Goal: Information Seeking & Learning: Learn about a topic

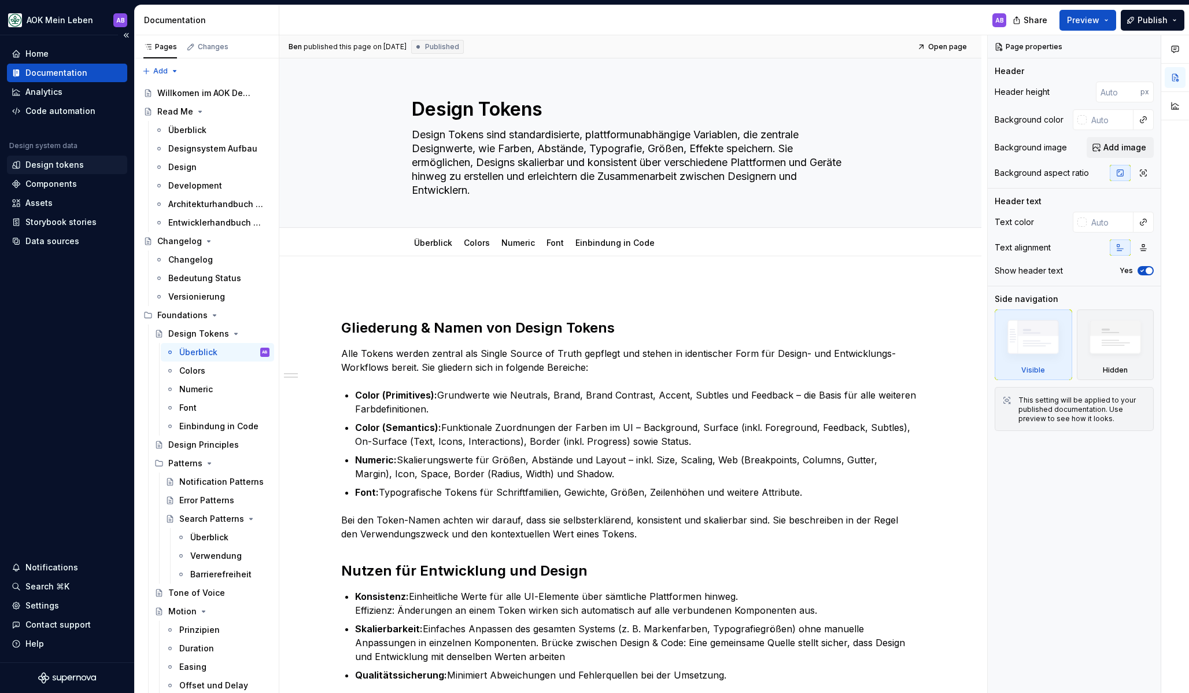
click at [50, 165] on div "Design tokens" at bounding box center [54, 165] width 58 height 12
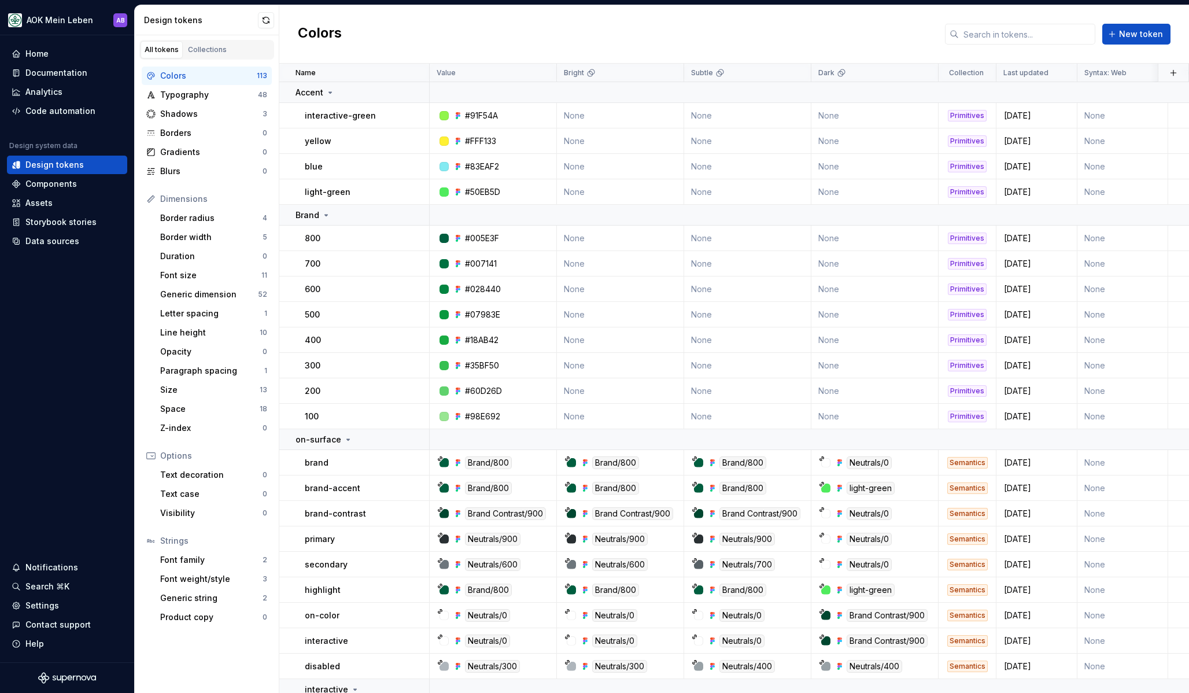
click at [169, 199] on div "Dimensions" at bounding box center [213, 199] width 107 height 12
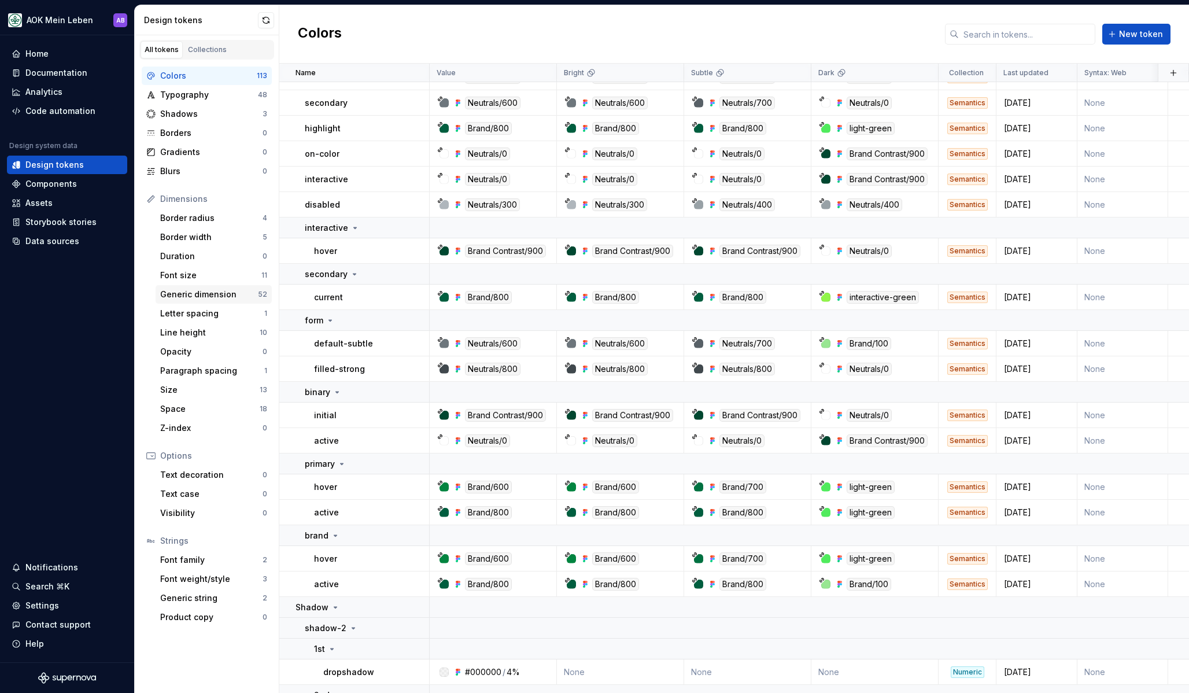
click at [206, 292] on div "Generic dimension" at bounding box center [209, 295] width 98 height 12
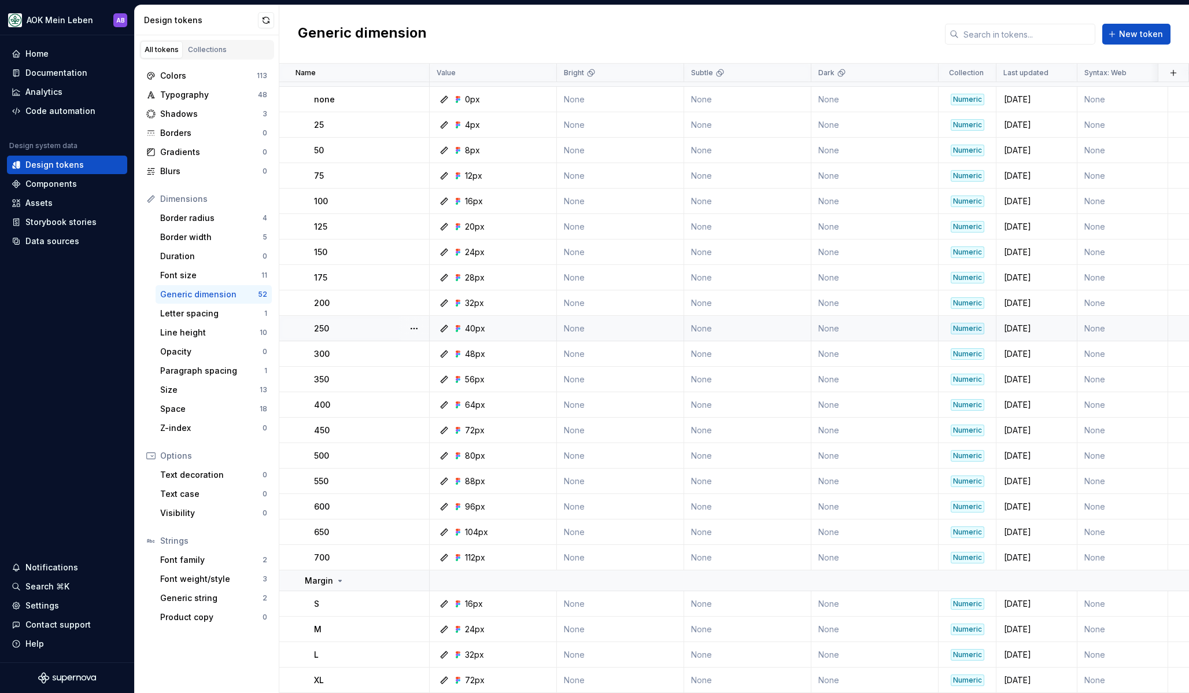
scroll to position [840, 0]
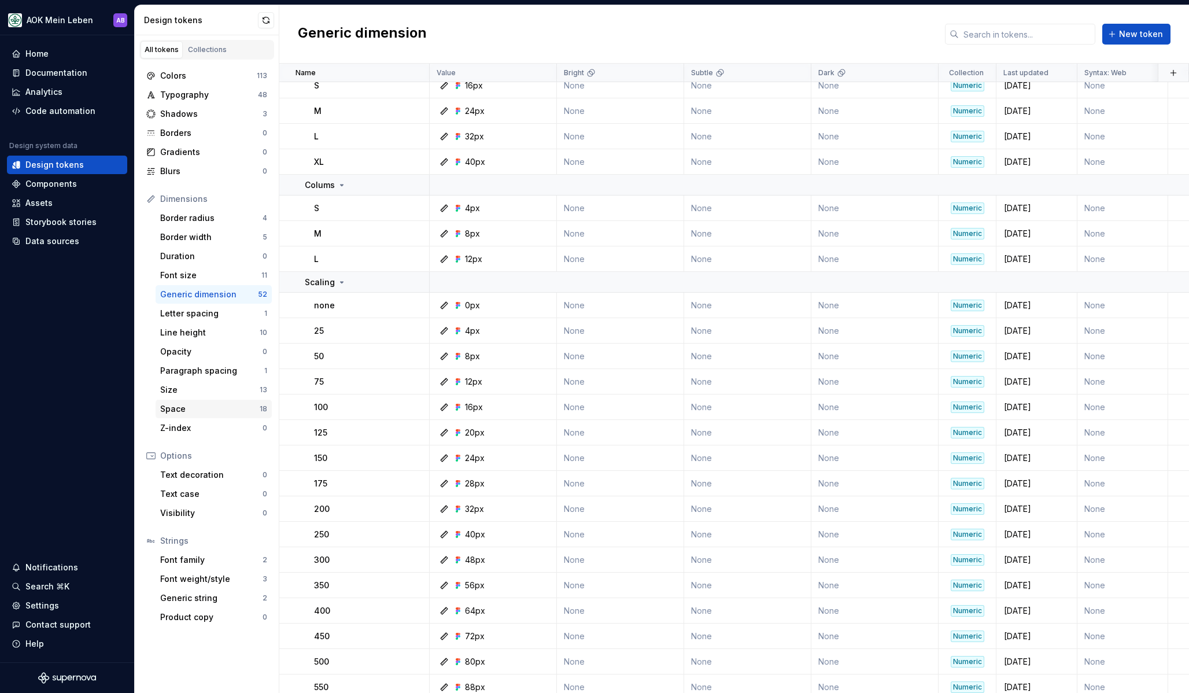
click at [185, 408] on div "Space" at bounding box center [209, 409] width 99 height 12
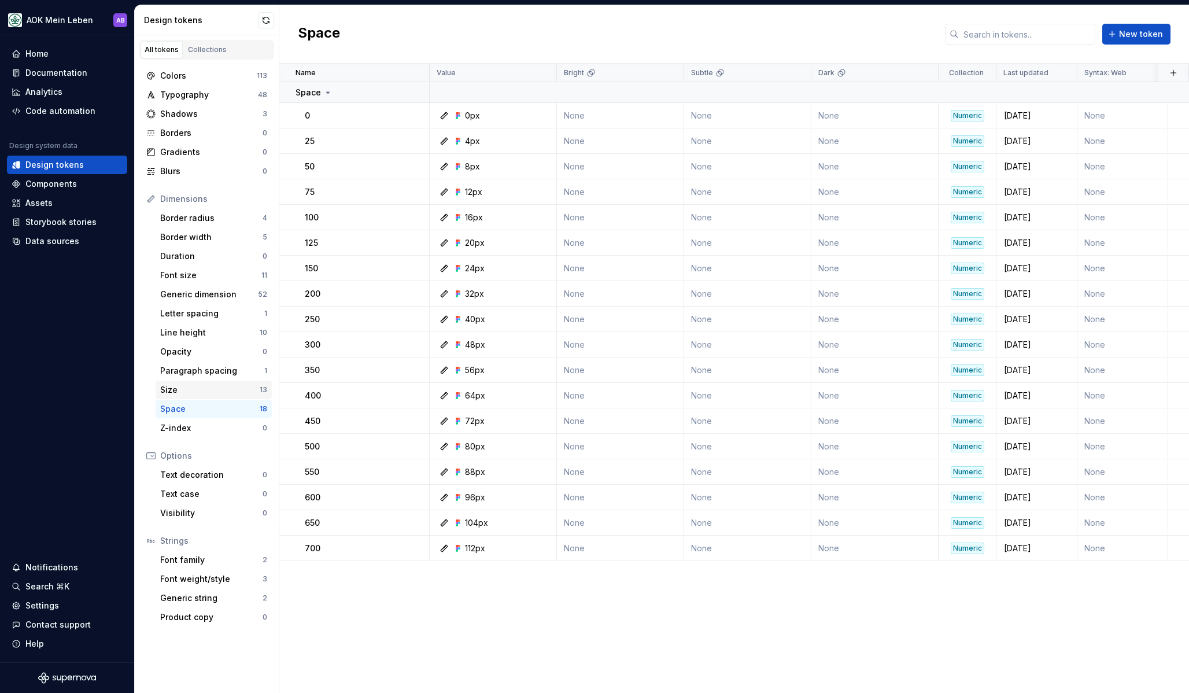
click at [171, 390] on div "Size" at bounding box center [209, 390] width 99 height 12
